Goal: Check status: Check status

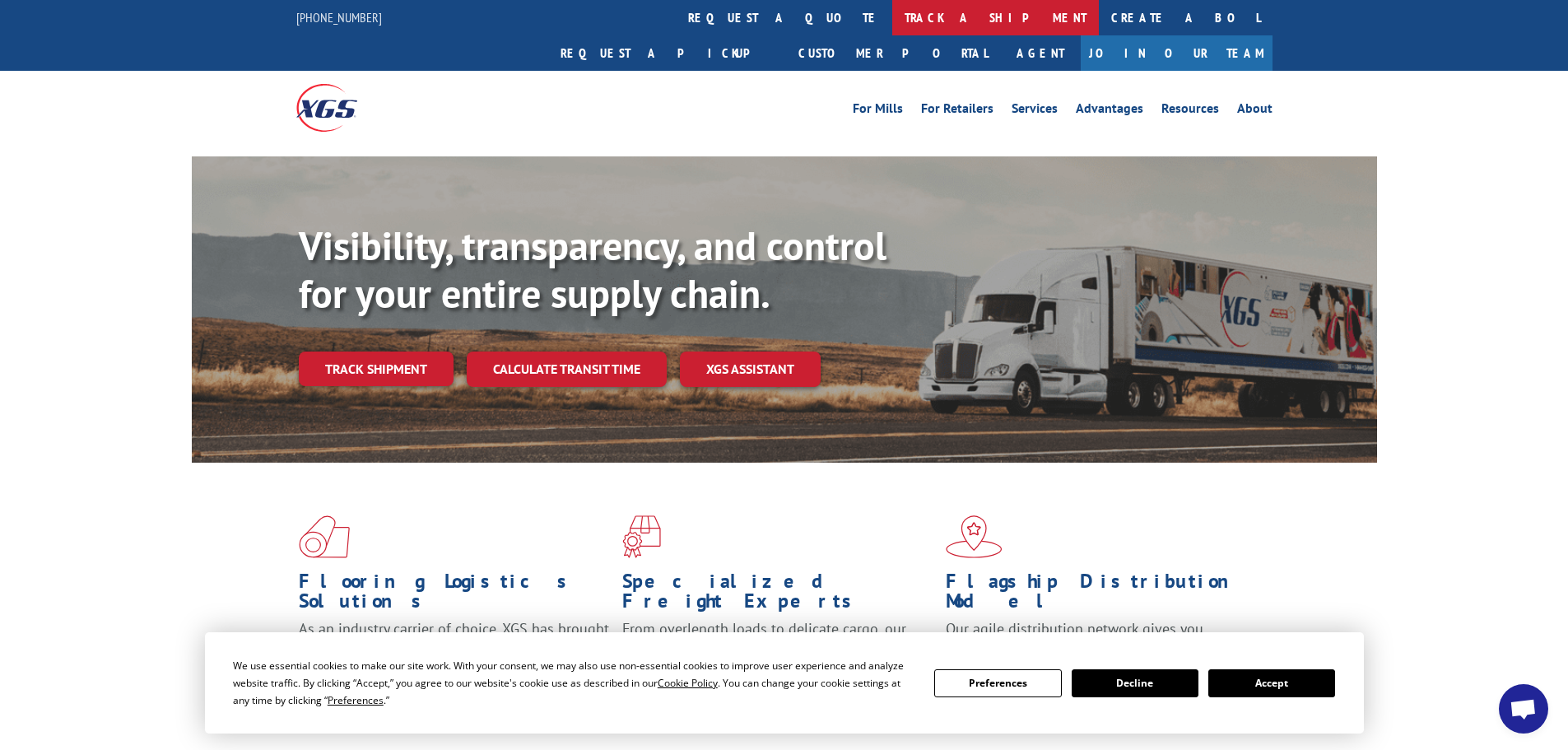
click at [893, 18] on link "track a shipment" at bounding box center [995, 18] width 206 height 36
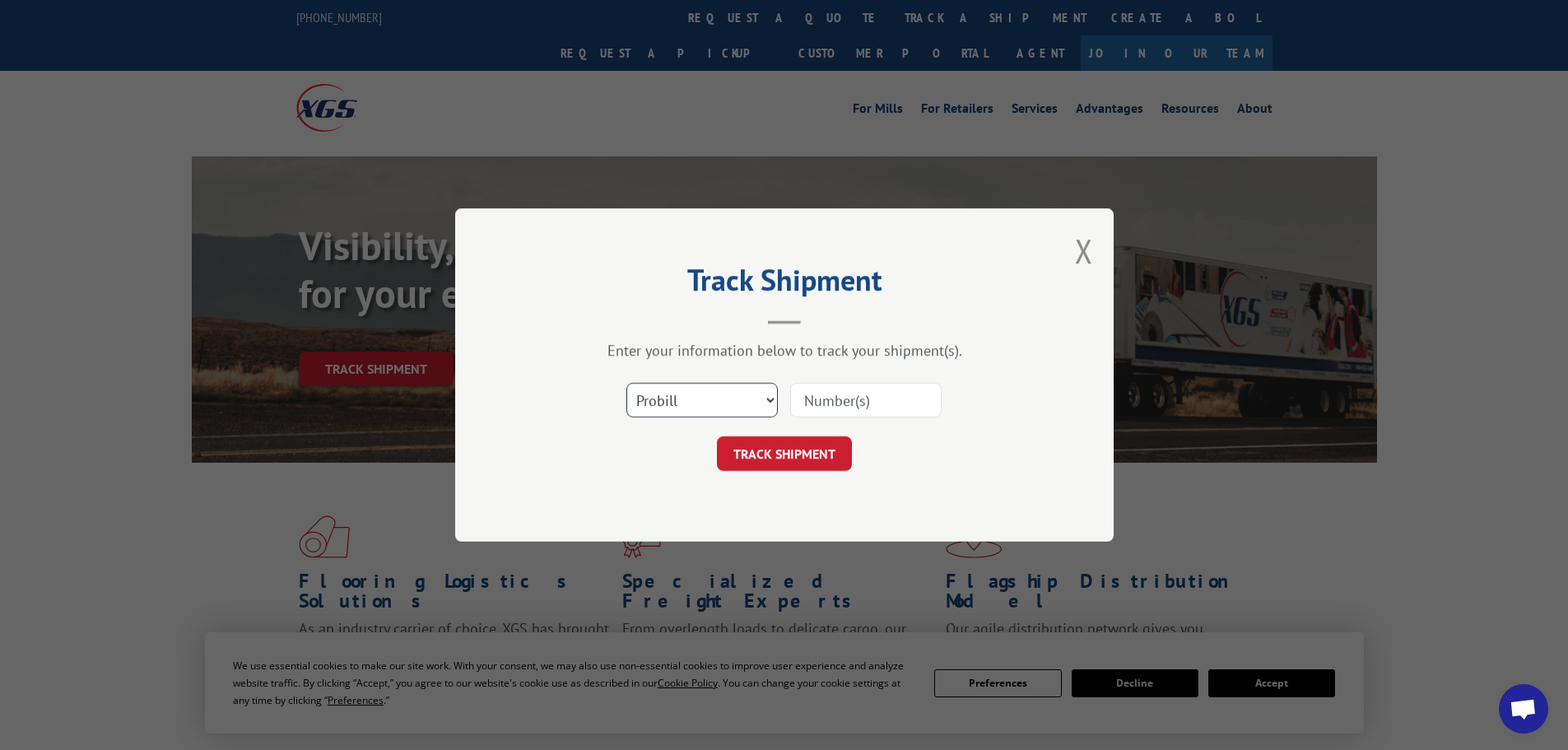
click at [767, 392] on select "Select category... Probill BOL PO" at bounding box center [702, 400] width 152 height 35
select select "bol"
click at [626, 383] on select "Select category... Probill BOL PO" at bounding box center [702, 400] width 152 height 35
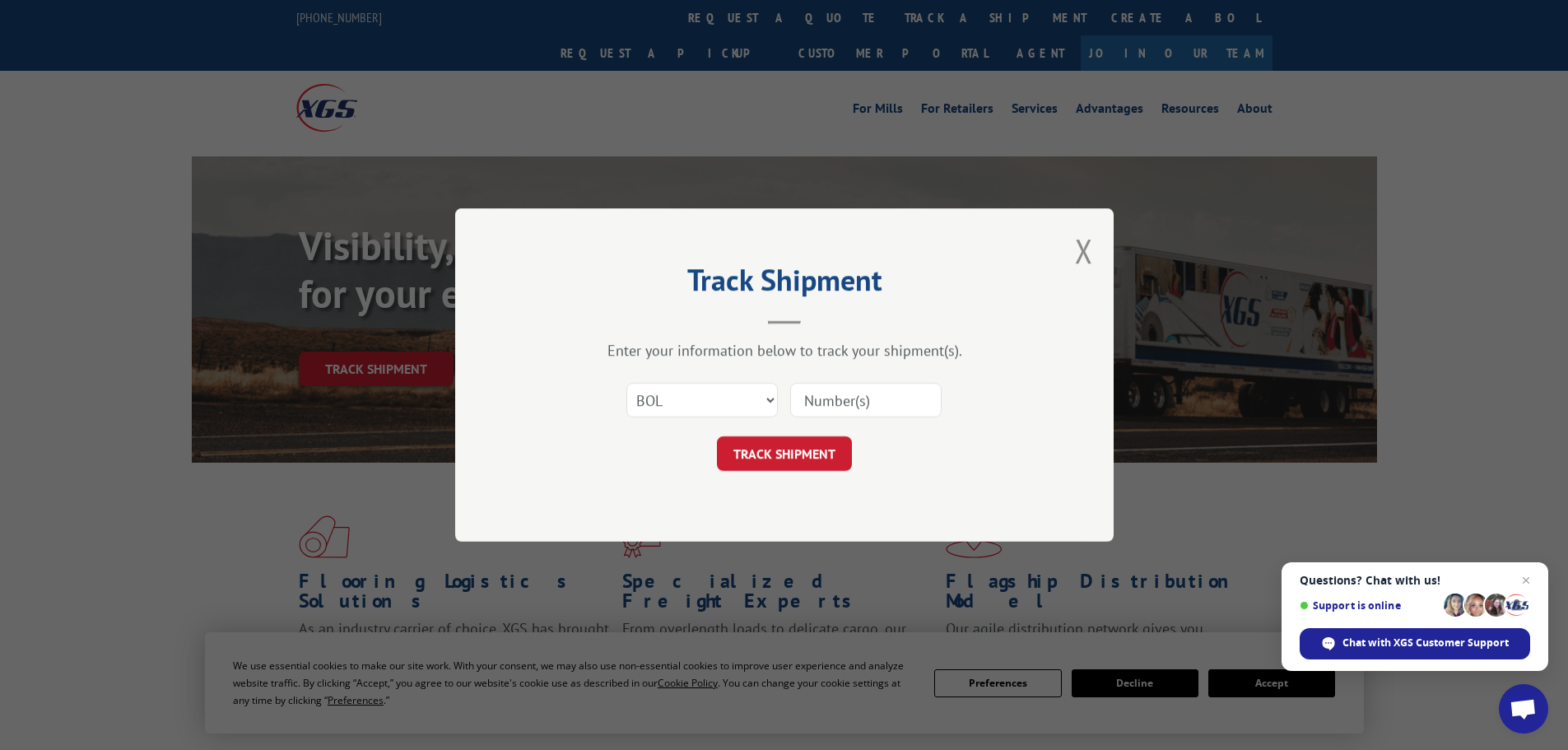
click at [797, 420] on div "Select category... Probill BOL PO" at bounding box center [784, 400] width 494 height 55
click at [808, 403] on input at bounding box center [866, 400] width 152 height 35
paste input "5509701"
type input "5509701"
click at [810, 462] on button "TRACK SHIPMENT" at bounding box center [784, 453] width 135 height 35
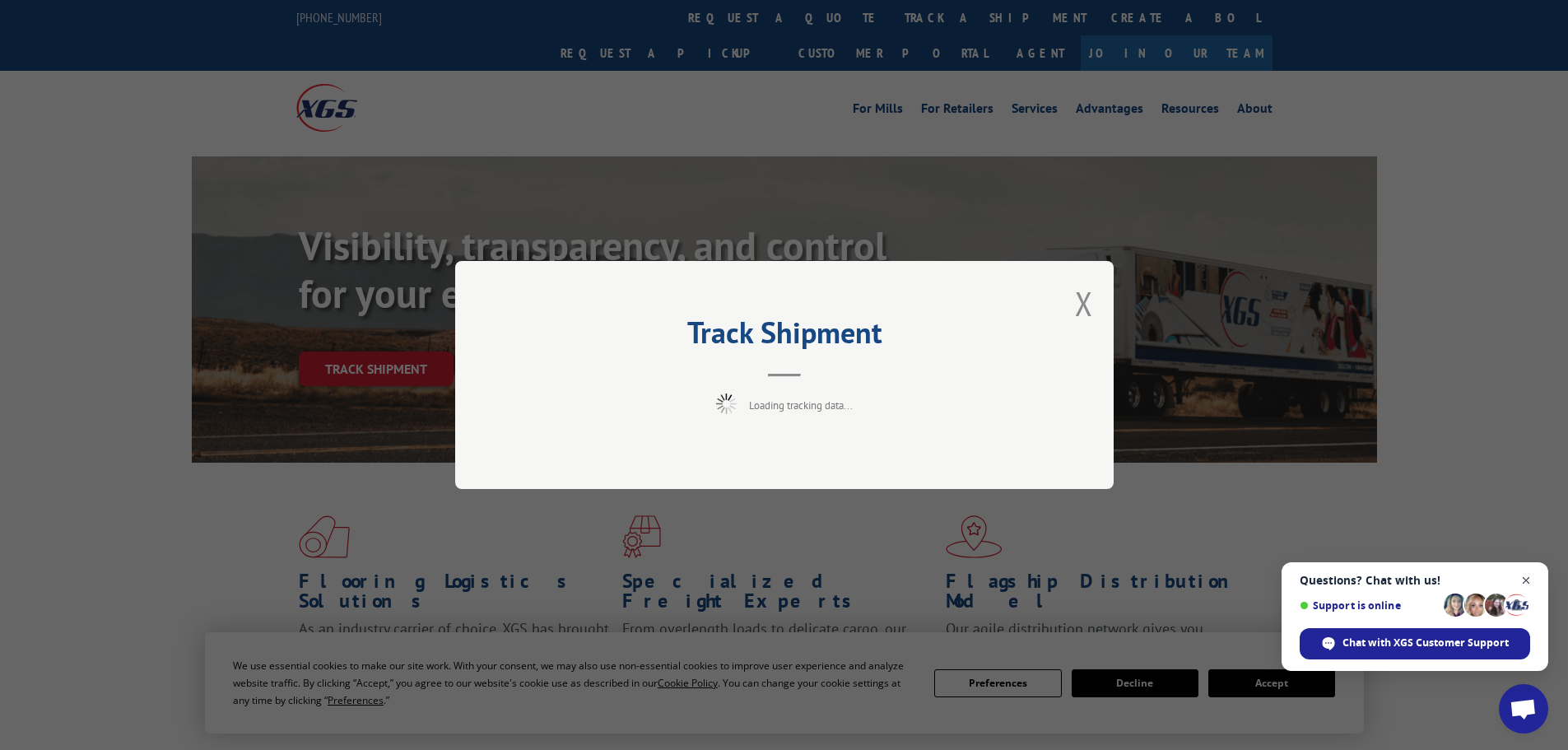
click at [1524, 574] on span "Close chat" at bounding box center [1526, 580] width 21 height 21
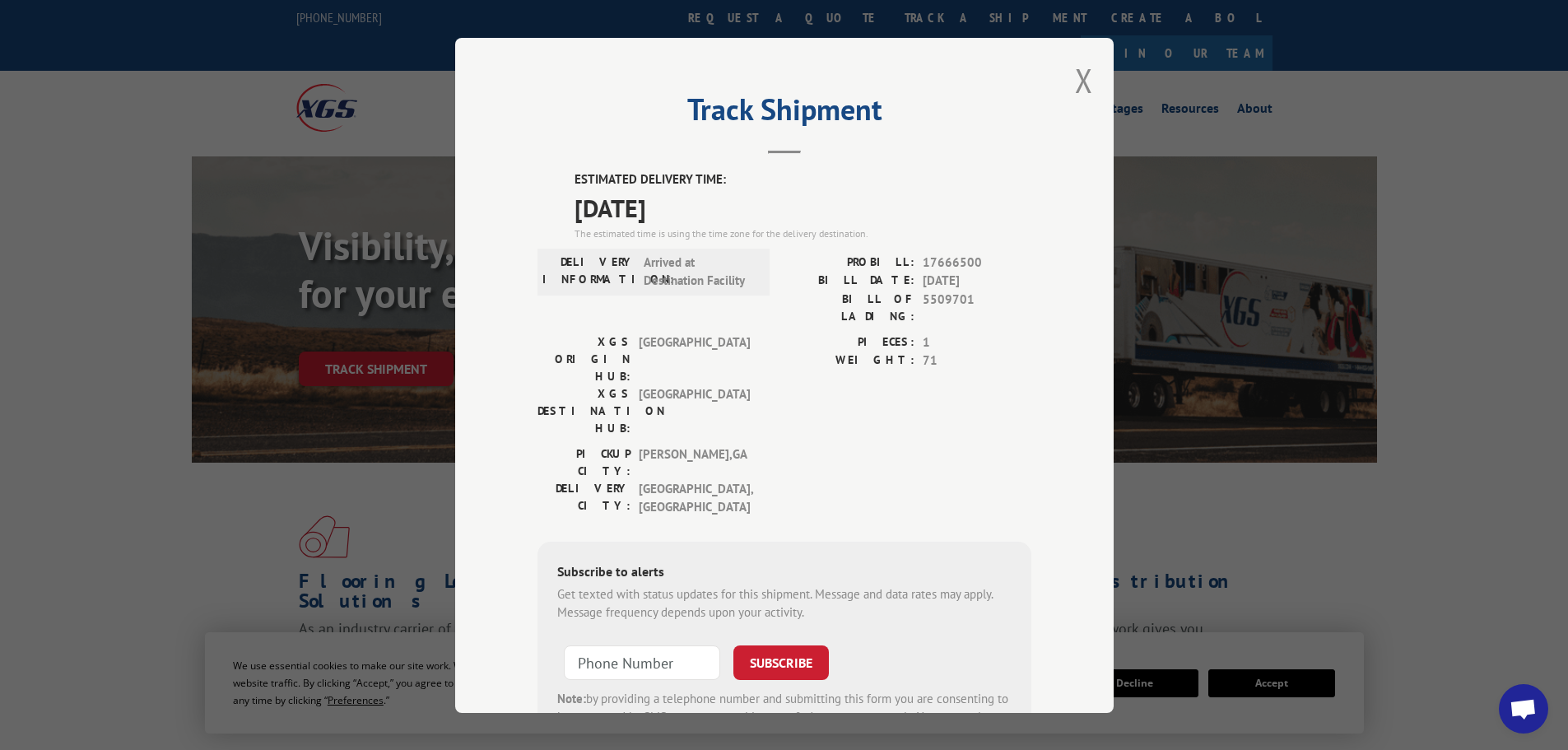
scroll to position [66, 0]
